Goal: Check status: Check status

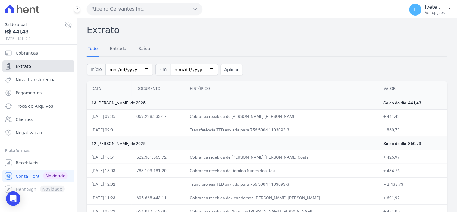
click at [22, 65] on span "Extrato" at bounding box center [23, 66] width 15 height 6
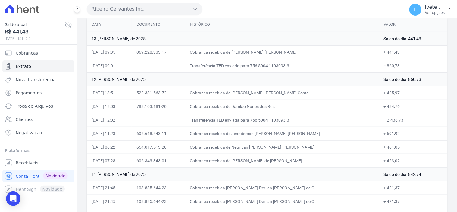
scroll to position [67, 0]
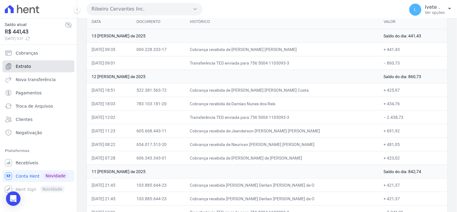
click at [35, 66] on link "Extrato" at bounding box center [38, 66] width 72 height 12
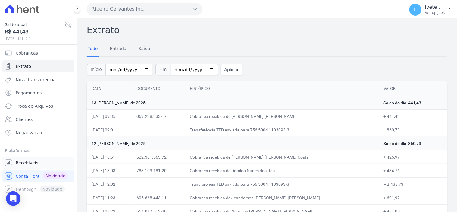
click at [26, 160] on span "Recebíveis" at bounding box center [27, 163] width 23 height 6
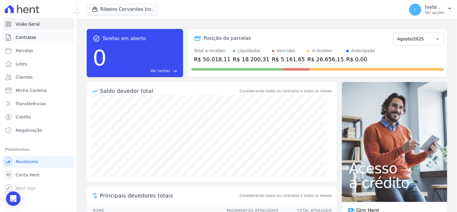
click at [32, 36] on span "Contratos" at bounding box center [26, 37] width 20 height 6
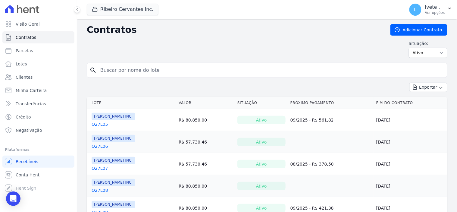
click at [114, 70] on input "search" at bounding box center [271, 70] width 348 height 12
type input "q27l06"
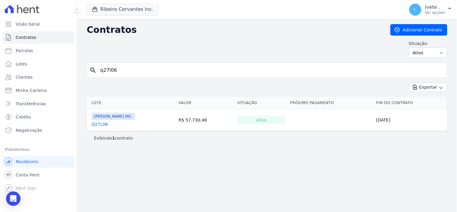
click at [100, 124] on link "Q27L06" at bounding box center [100, 124] width 16 height 6
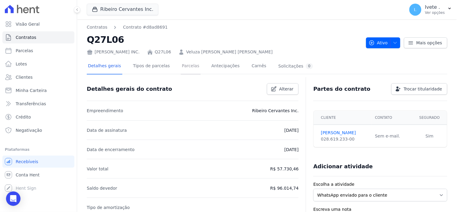
click at [182, 64] on link "Parcelas" at bounding box center [191, 66] width 20 height 16
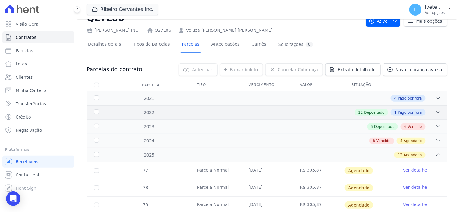
scroll to position [33, 0]
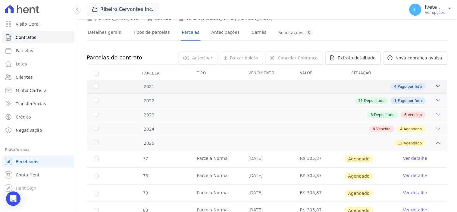
click at [436, 83] on icon at bounding box center [439, 86] width 6 height 6
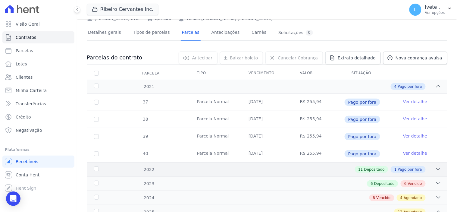
click at [436, 171] on icon at bounding box center [439, 169] width 6 height 6
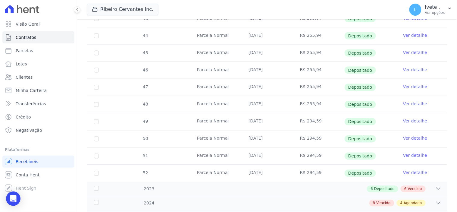
scroll to position [268, 0]
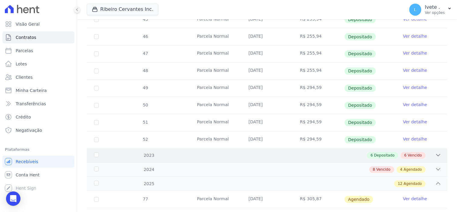
click at [436, 153] on icon at bounding box center [439, 155] width 6 height 6
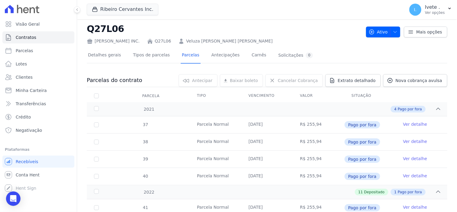
scroll to position [0, 0]
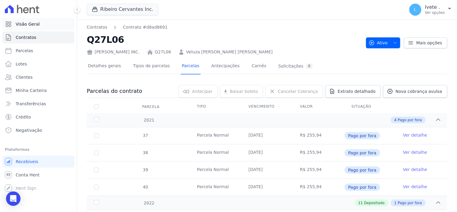
click at [20, 24] on span "Visão Geral" at bounding box center [28, 24] width 24 height 6
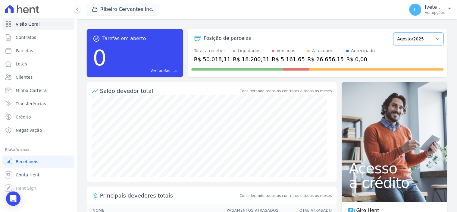
click at [429, 38] on select "Maio/2021 Junho/2021 Julho/2021 Agosto/2021 Setembro/2021 Outubro/2021 Novembro…" at bounding box center [419, 39] width 50 height 13
select select "06/2025"
click at [394, 33] on select "Maio/2021 Junho/2021 Julho/2021 Agosto/2021 Setembro/2021 Outubro/2021 Novembro…" at bounding box center [419, 39] width 50 height 13
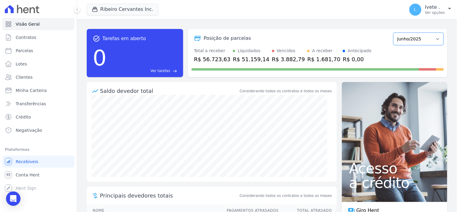
click at [431, 38] on select "Maio/2021 Junho/2021 Julho/2021 Agosto/2021 Setembro/2021 Outubro/2021 Novembro…" at bounding box center [419, 39] width 50 height 13
select select "07/2025"
click at [394, 33] on select "Maio/2021 Junho/2021 Julho/2021 Agosto/2021 Setembro/2021 Outubro/2021 Novembro…" at bounding box center [419, 39] width 50 height 13
click at [435, 39] on select "Maio/2021 Junho/2021 Julho/2021 Agosto/2021 Setembro/2021 Outubro/2021 Novembro…" at bounding box center [419, 39] width 50 height 13
select select "08/2025"
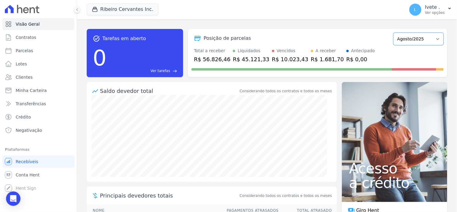
click at [394, 33] on select "Maio/2021 Junho/2021 Julho/2021 Agosto/2021 Setembro/2021 Outubro/2021 Novembro…" at bounding box center [419, 39] width 50 height 13
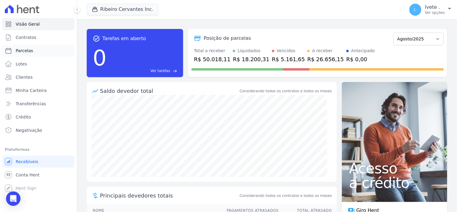
click at [27, 47] on link "Parcelas" at bounding box center [38, 51] width 72 height 12
select select
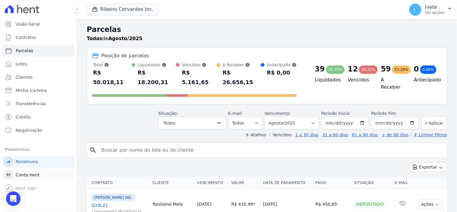
click at [26, 175] on span "Conta Hent" at bounding box center [28, 175] width 24 height 6
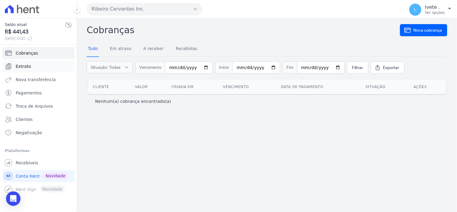
click at [26, 65] on span "Extrato" at bounding box center [23, 66] width 15 height 6
